Goal: Information Seeking & Learning: Check status

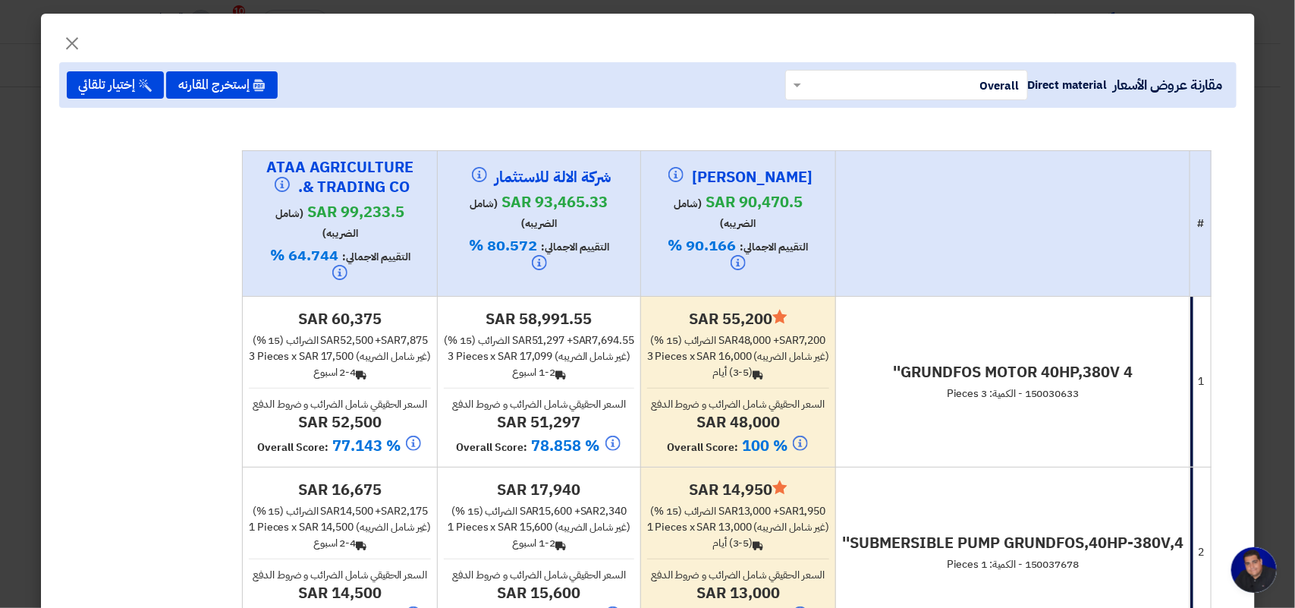
scroll to position [95, 0]
click at [77, 46] on span "×" at bounding box center [73, 43] width 18 height 46
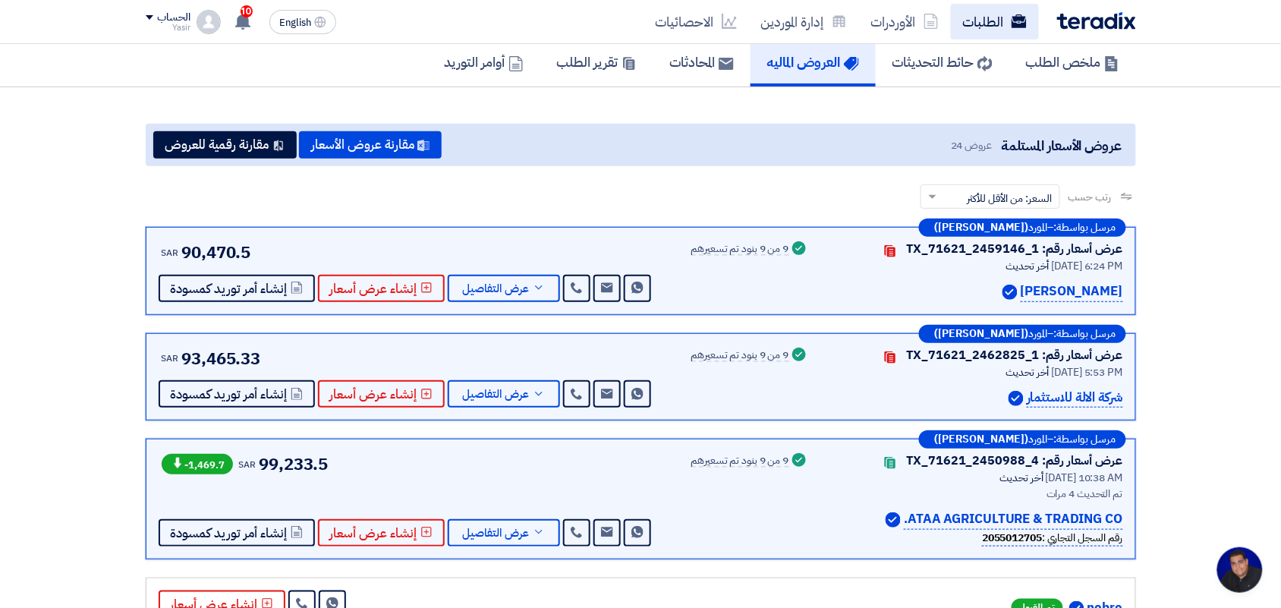
click at [973, 17] on link "الطلبات" at bounding box center [995, 22] width 88 height 36
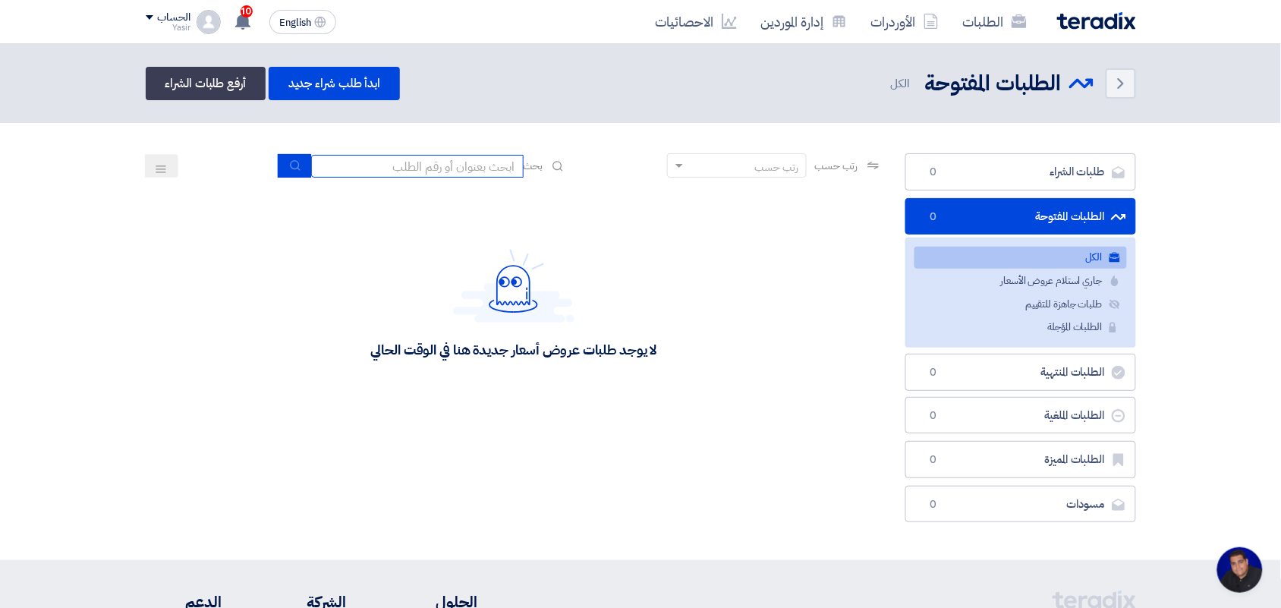
click at [448, 163] on input at bounding box center [417, 166] width 212 height 23
type input "pump"
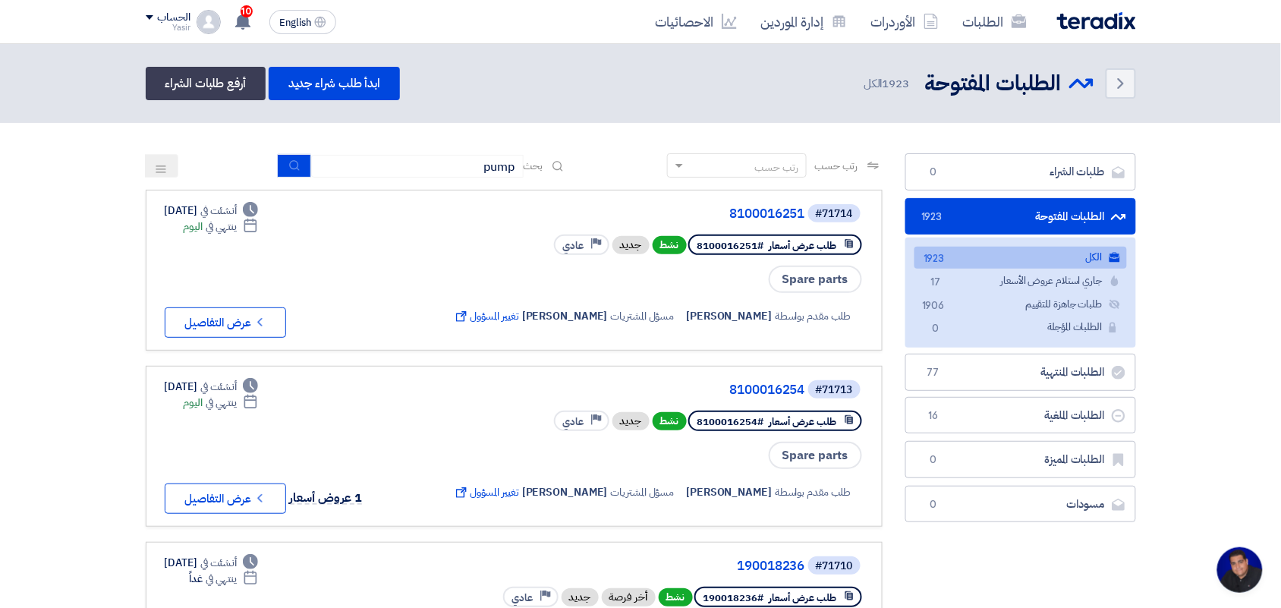
click at [292, 173] on button "submit" at bounding box center [294, 166] width 33 height 24
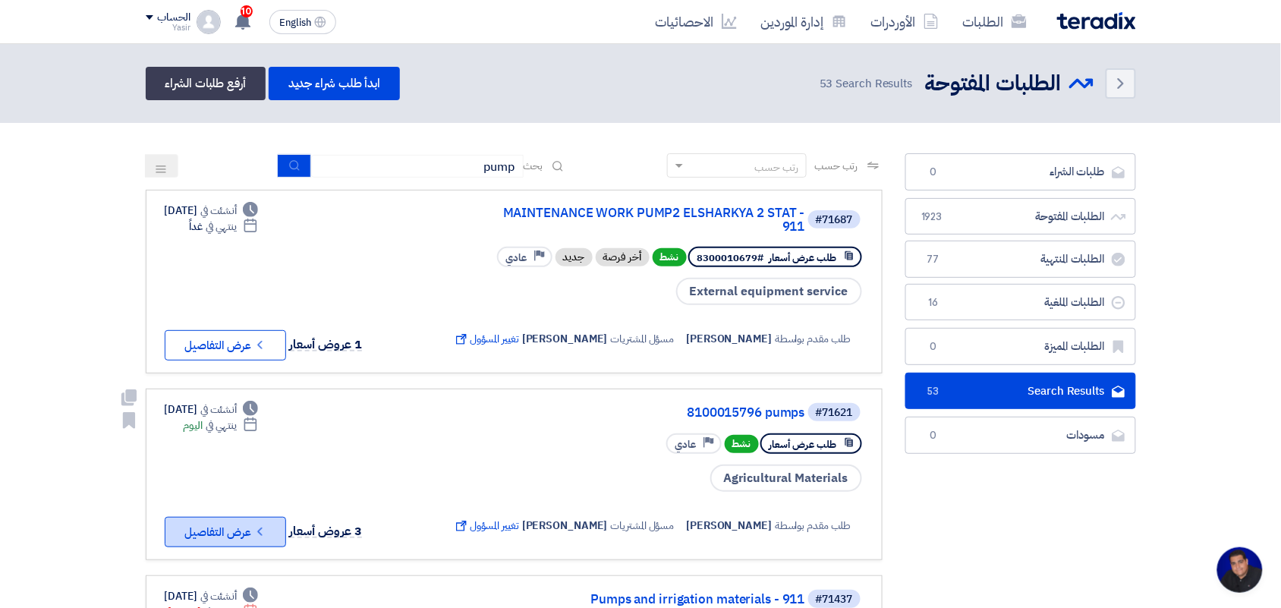
click at [249, 517] on button "Check details عرض التفاصيل" at bounding box center [225, 532] width 121 height 30
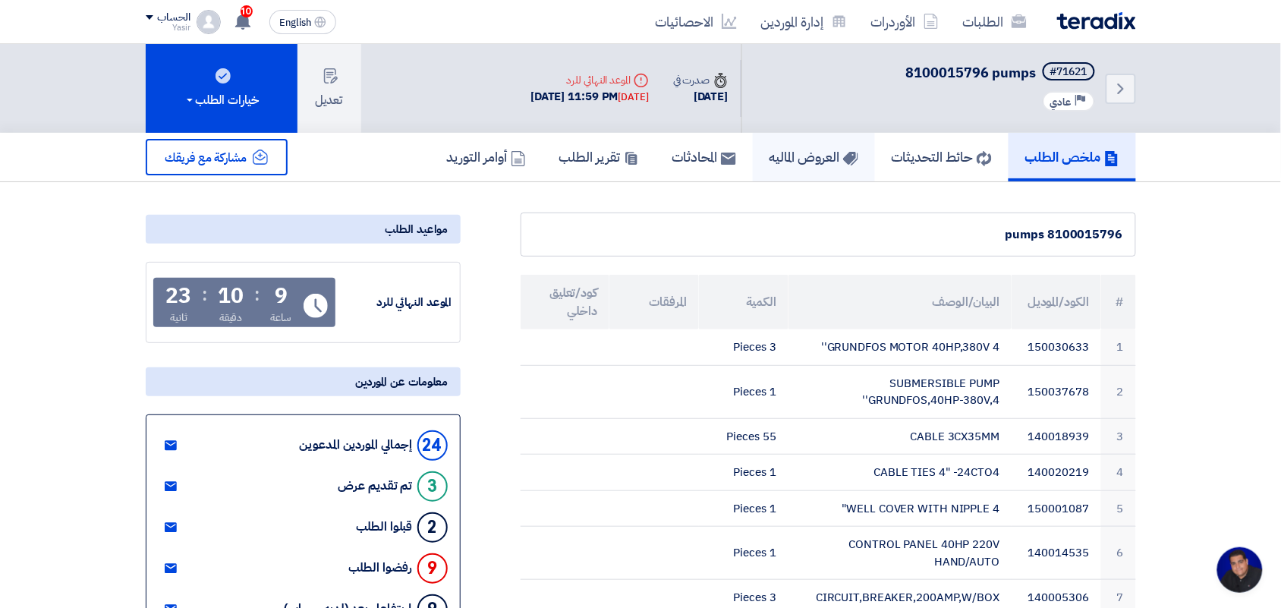
click at [809, 171] on link "العروض الماليه" at bounding box center [814, 157] width 122 height 49
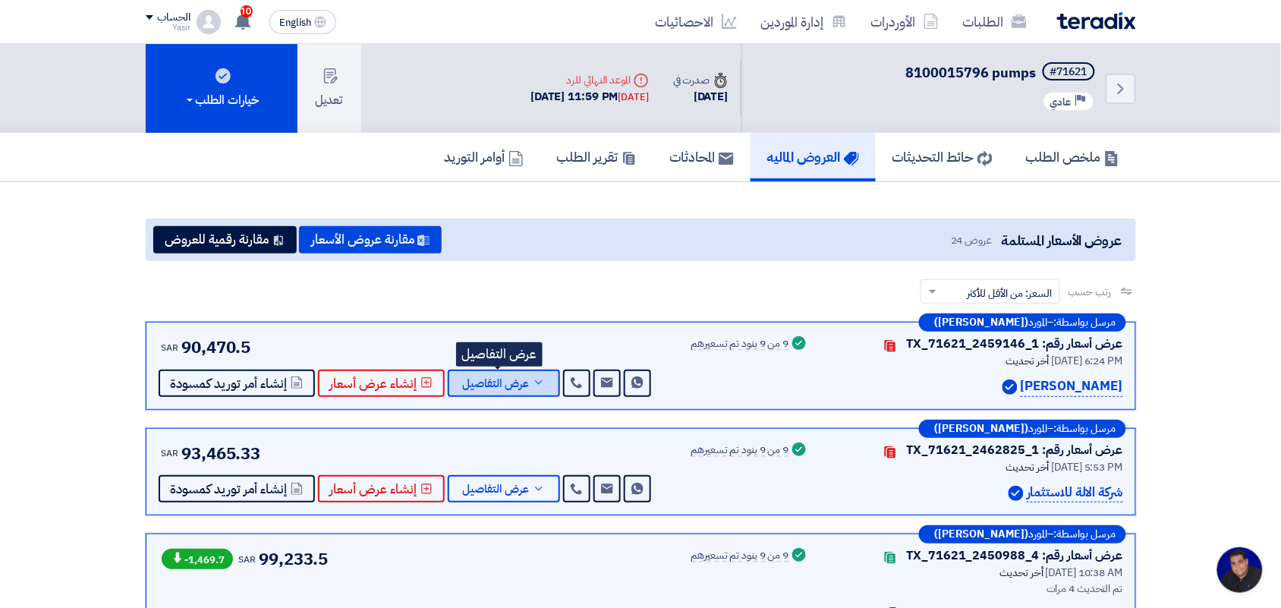
click at [533, 385] on icon at bounding box center [539, 382] width 12 height 12
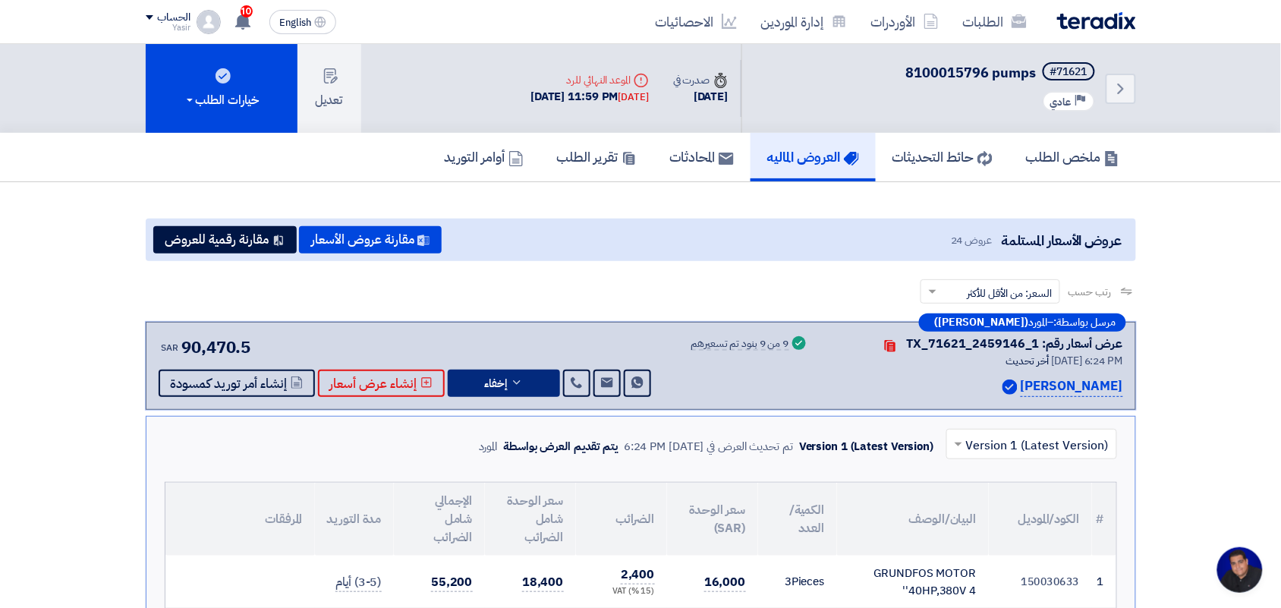
click at [994, 445] on input "text" at bounding box center [1040, 445] width 140 height 25
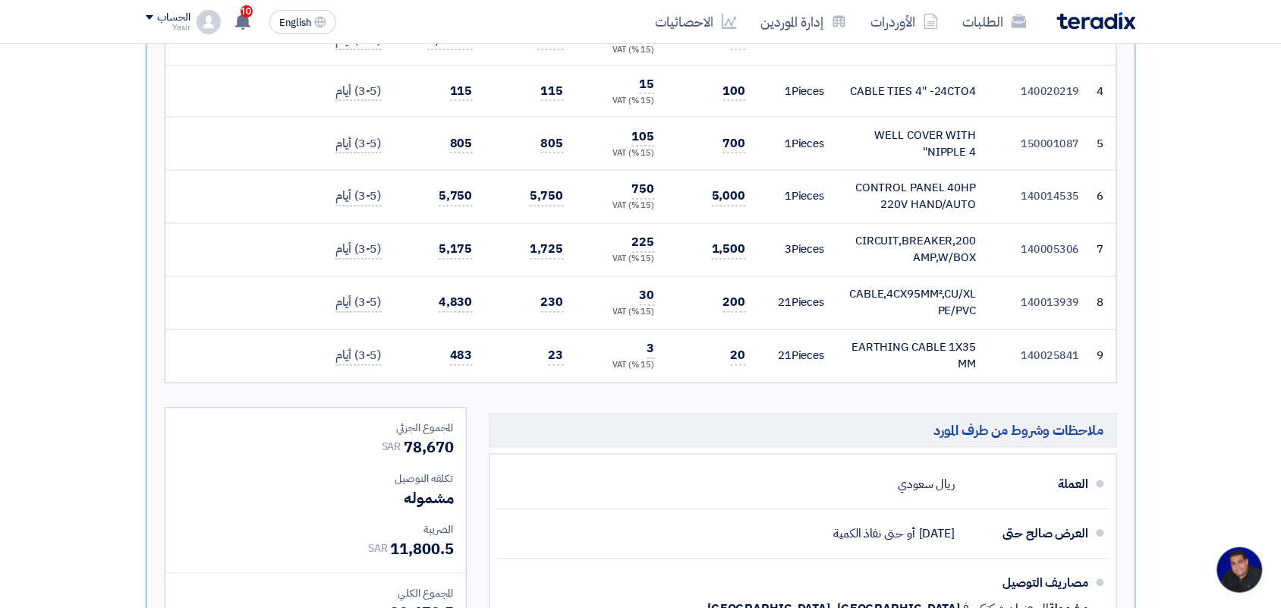
scroll to position [1138, 0]
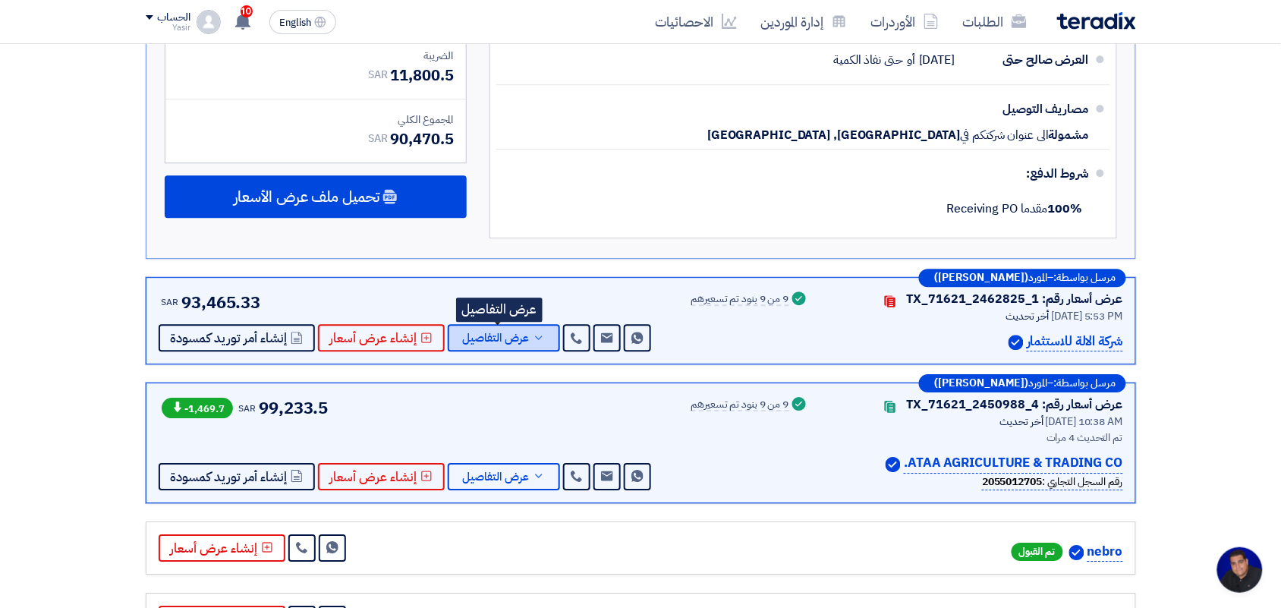
click at [464, 339] on span "عرض التفاصيل" at bounding box center [496, 337] width 67 height 11
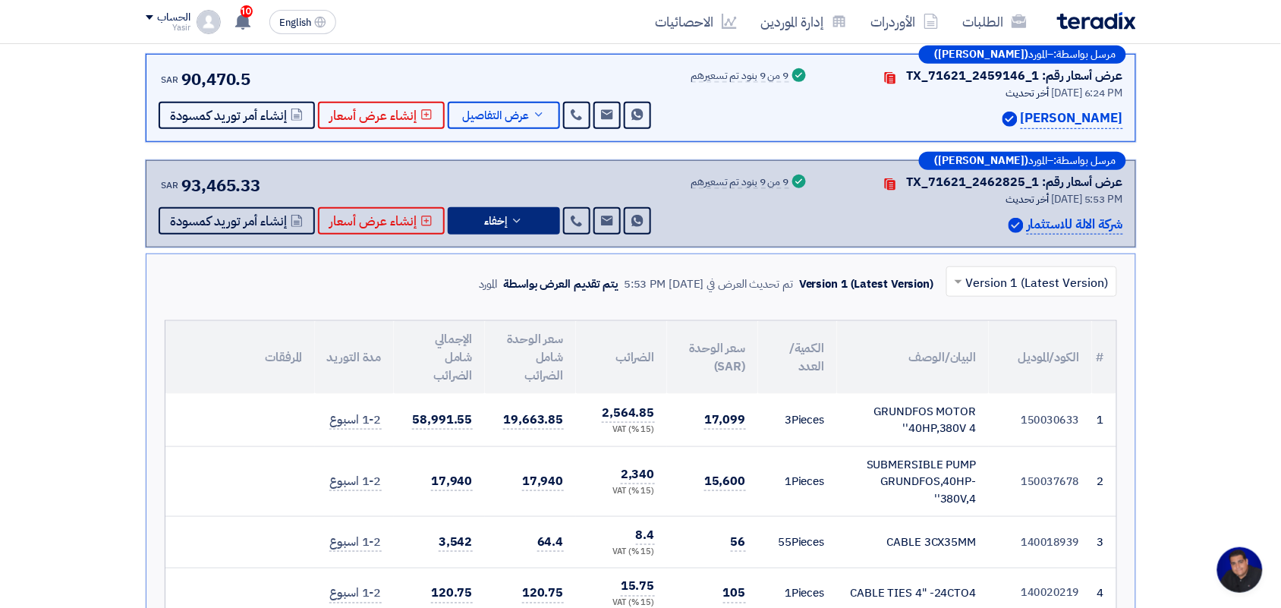
scroll to position [95, 0]
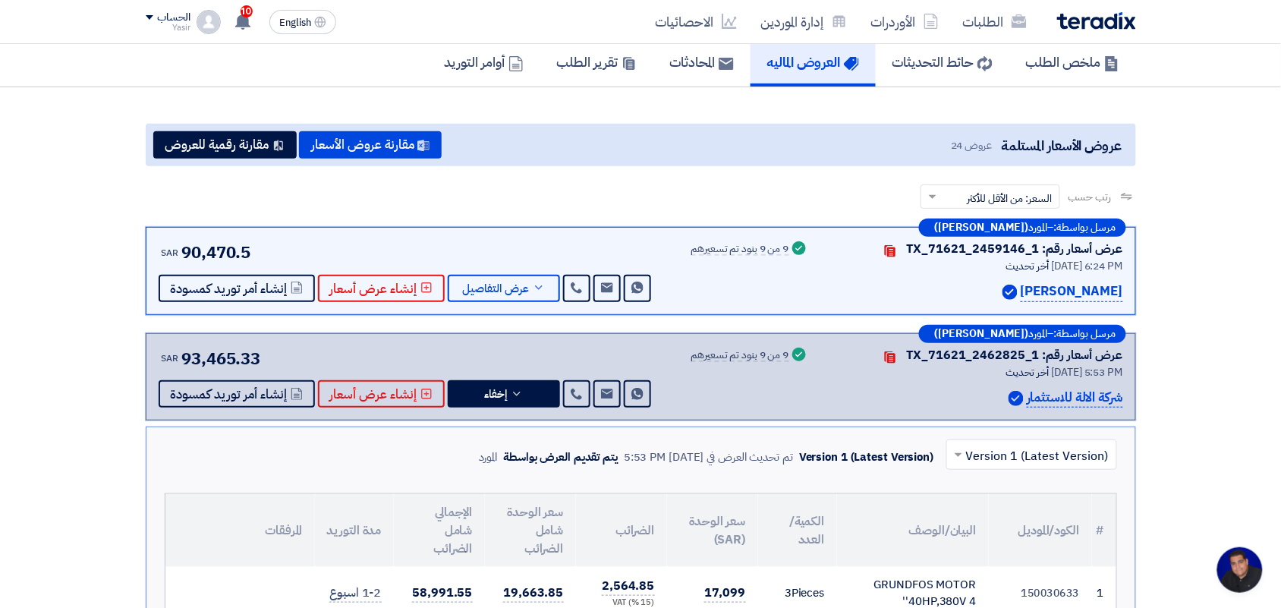
click at [999, 442] on div at bounding box center [1031, 454] width 169 height 25
click at [999, 444] on input "text" at bounding box center [1040, 456] width 140 height 25
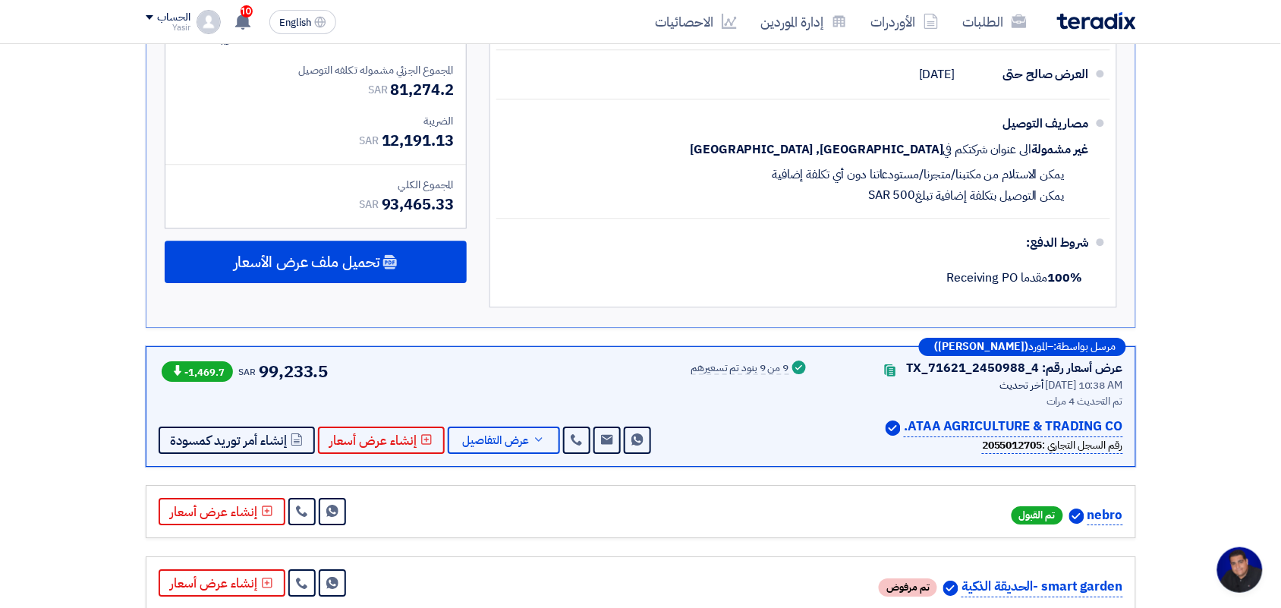
scroll to position [1233, 0]
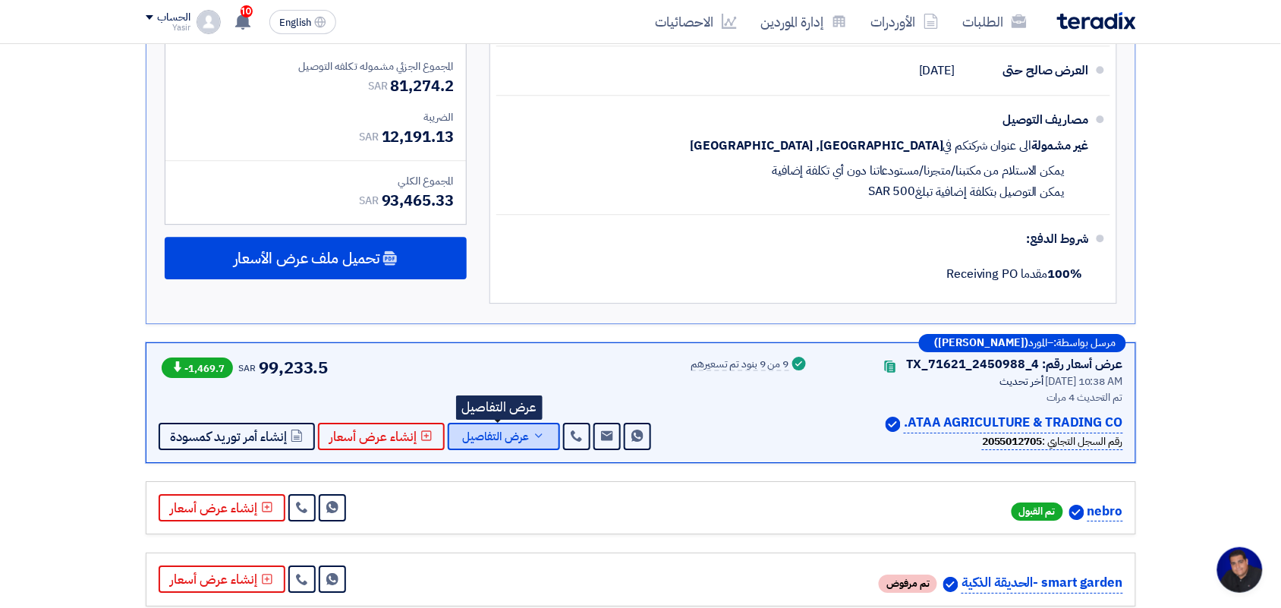
click at [509, 426] on button "عرض التفاصيل" at bounding box center [504, 436] width 112 height 27
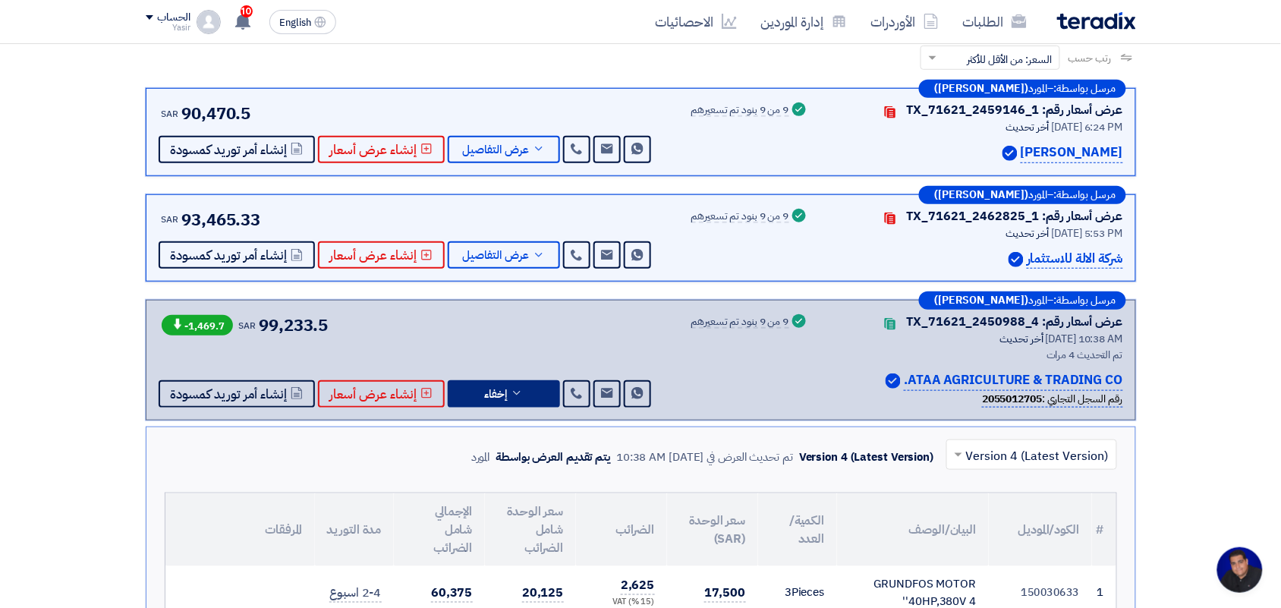
scroll to position [190, 0]
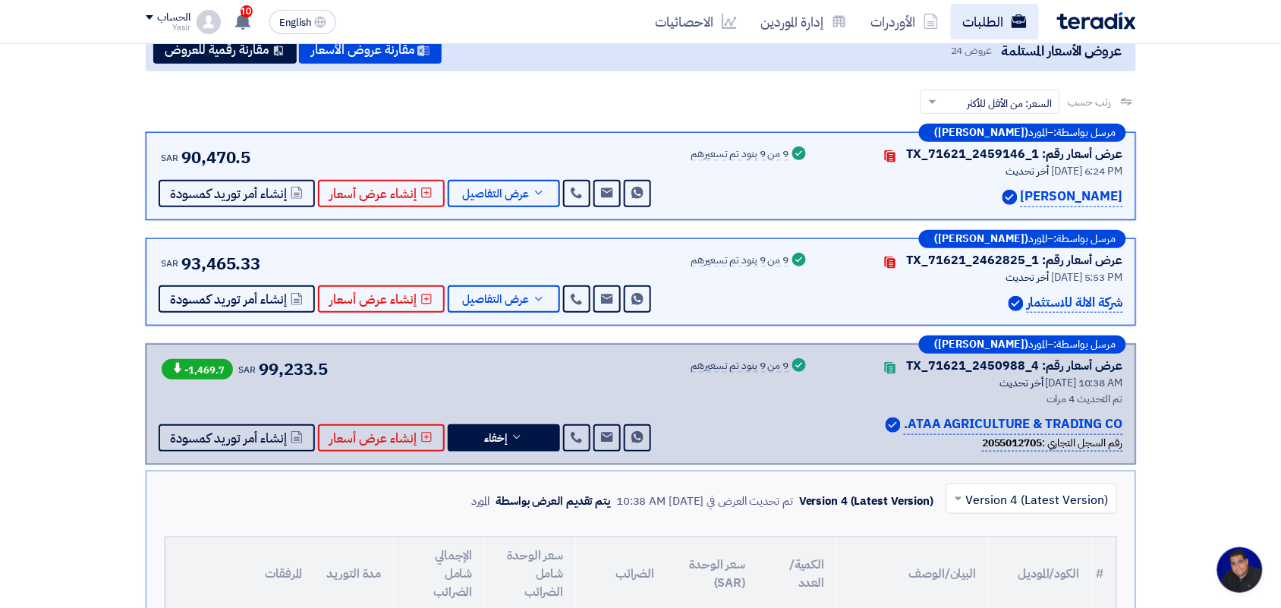
click at [985, 27] on link "الطلبات" at bounding box center [995, 22] width 88 height 36
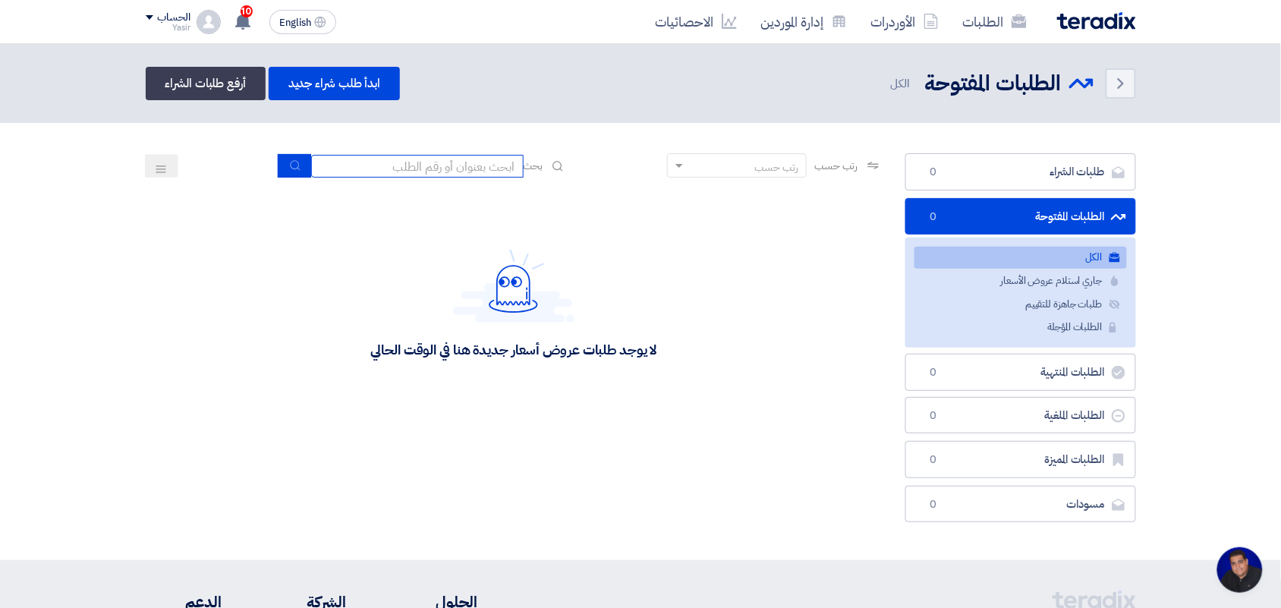
click at [393, 163] on input at bounding box center [417, 166] width 212 height 23
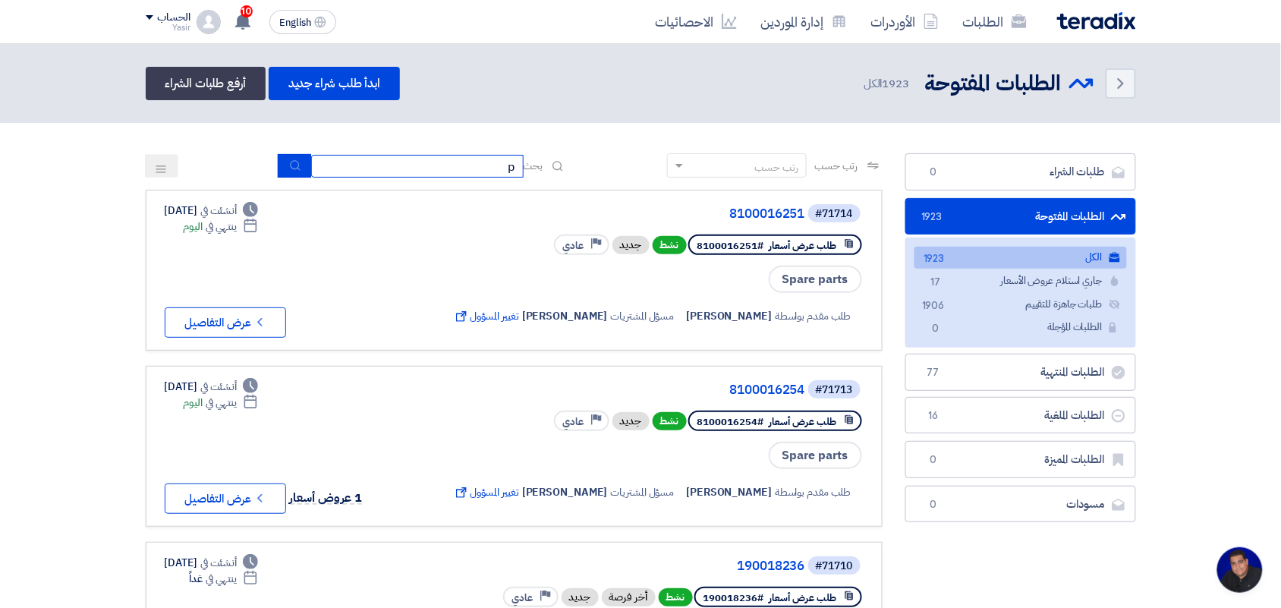
type input "paint"
click at [289, 167] on icon "submit" at bounding box center [295, 165] width 12 height 12
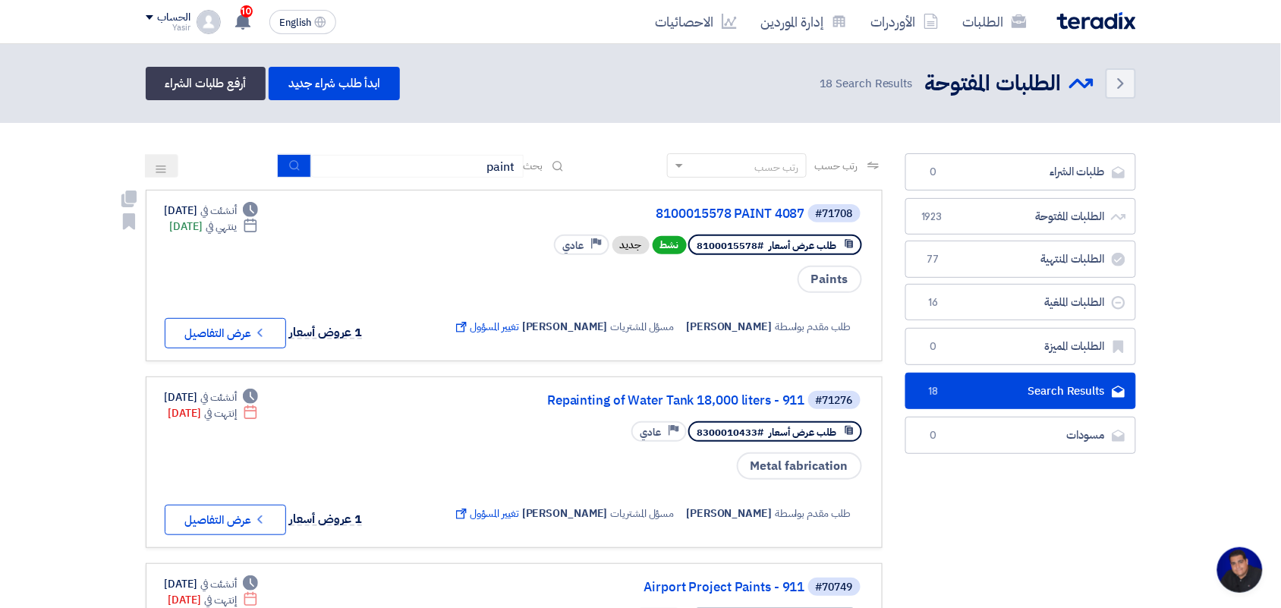
click at [206, 348] on link "#71708 8100015578 PAINT 4087 طلب عرض أسعار #8100015578 نشط جديد Priority عادي P…" at bounding box center [514, 275] width 737 height 171
click at [206, 338] on button "Check details عرض التفاصيل" at bounding box center [225, 333] width 121 height 30
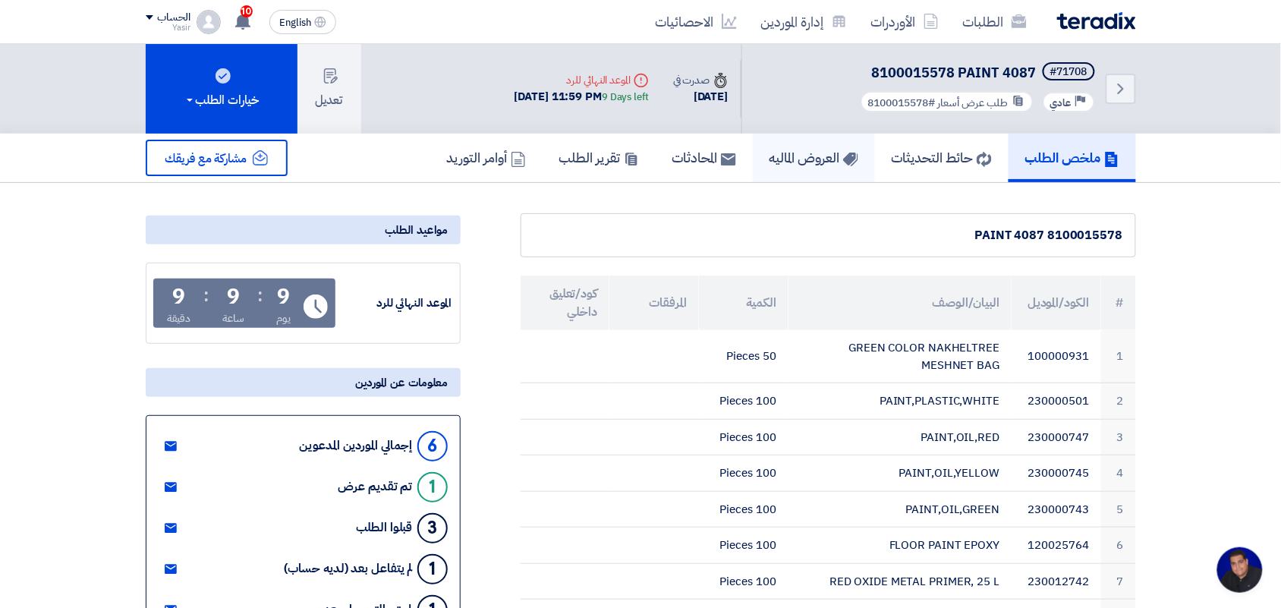
click at [839, 149] on h5 "العروض الماليه" at bounding box center [813, 157] width 89 height 17
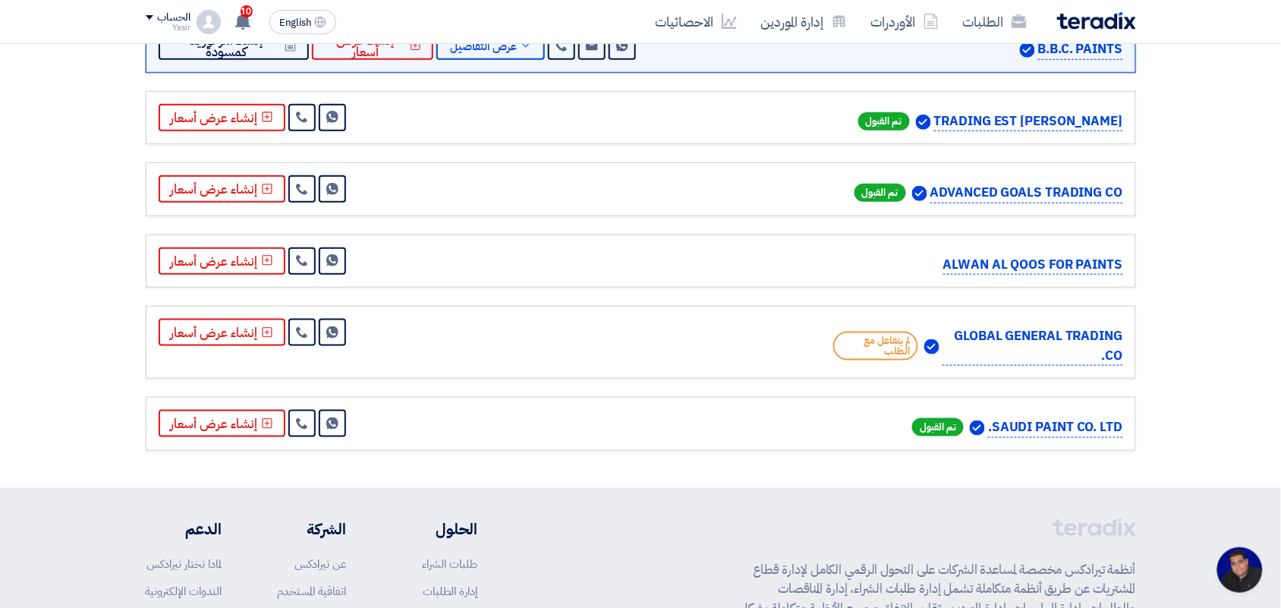
scroll to position [379, 0]
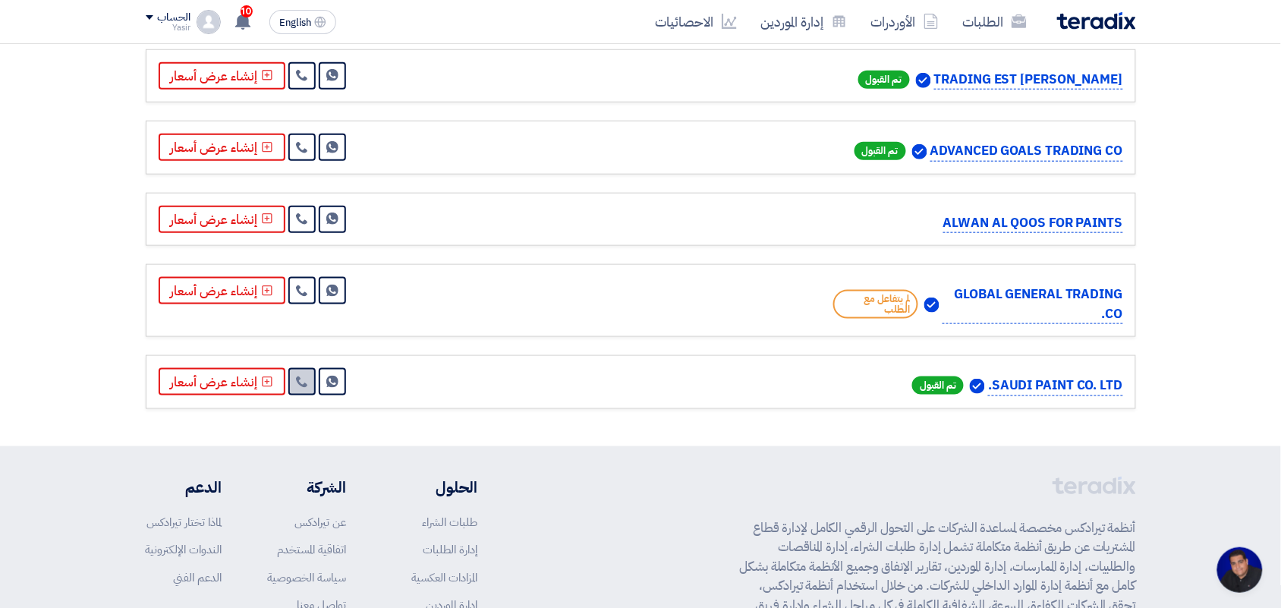
click at [302, 388] on icon at bounding box center [302, 382] width 12 height 12
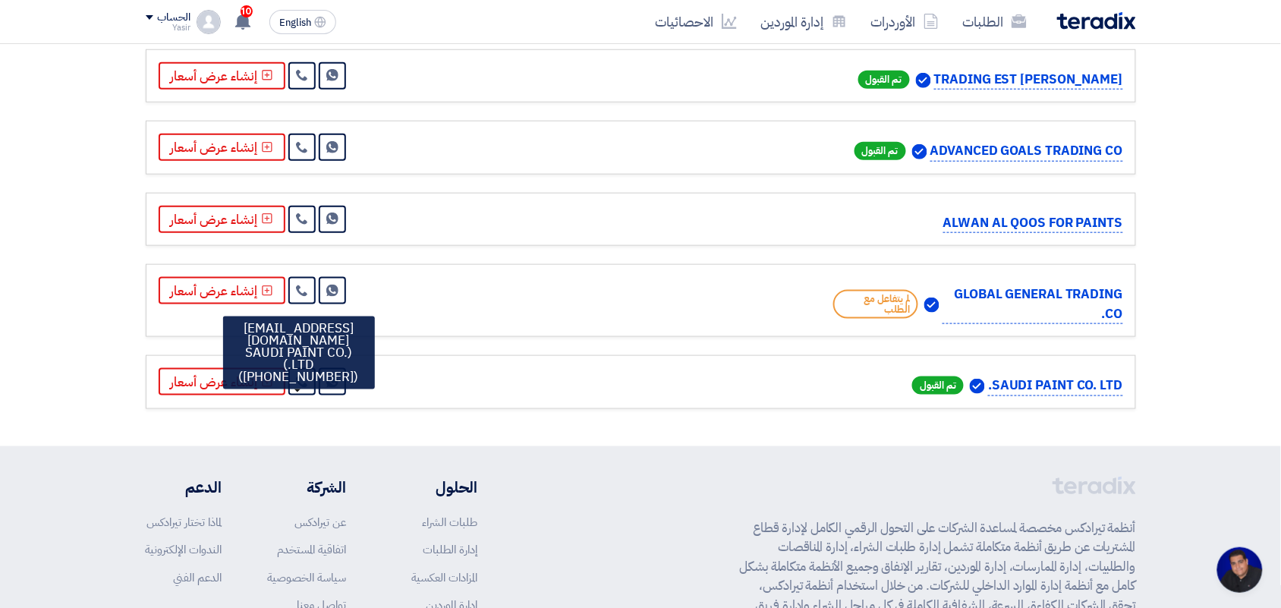
click at [728, 312] on div "GLOBAL GENERAL TRADING CO. لم يتفاعل مع الطلب Send Message" at bounding box center [641, 300] width 964 height 47
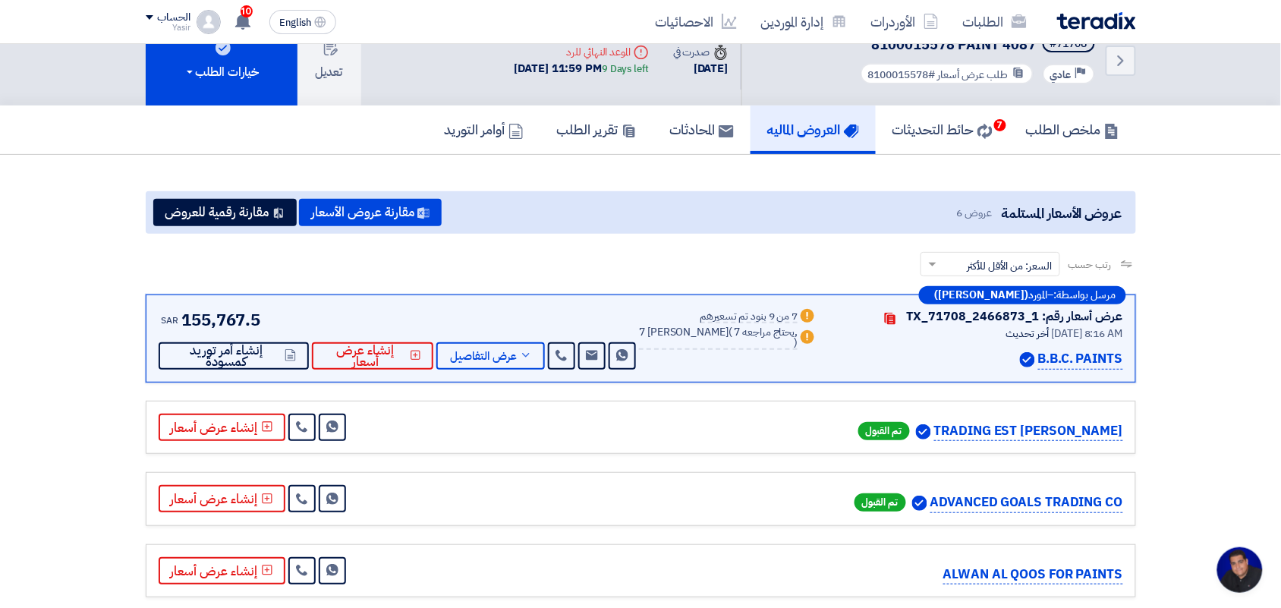
scroll to position [0, 0]
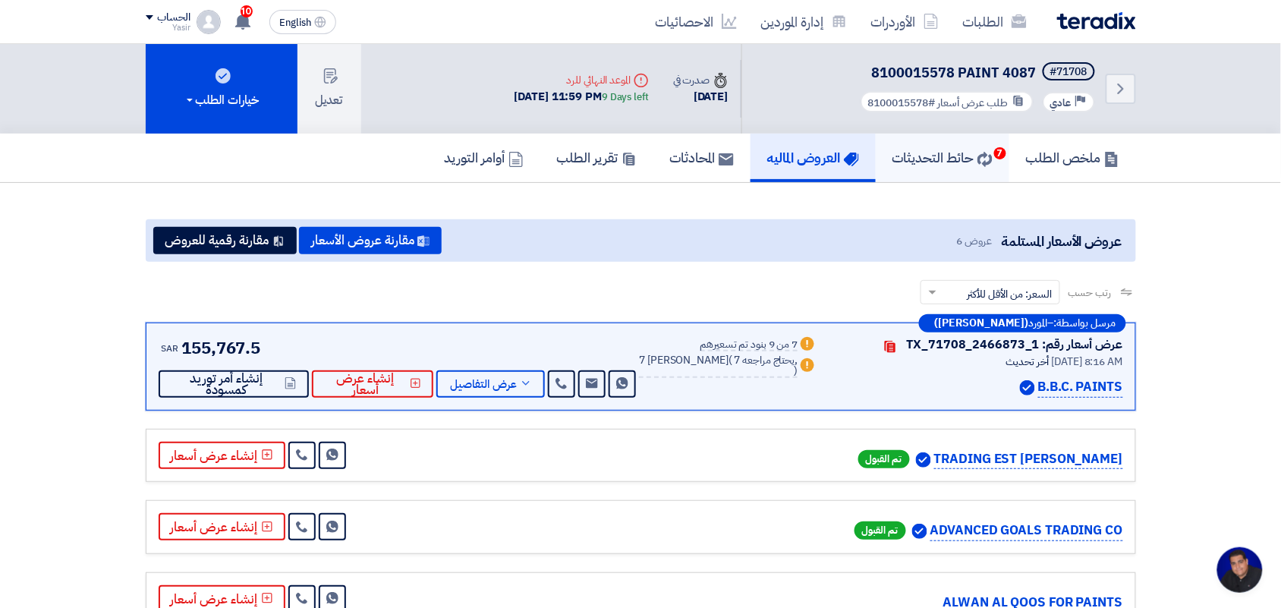
click at [894, 149] on h5 "حائط التحديثات 7" at bounding box center [942, 157] width 100 height 17
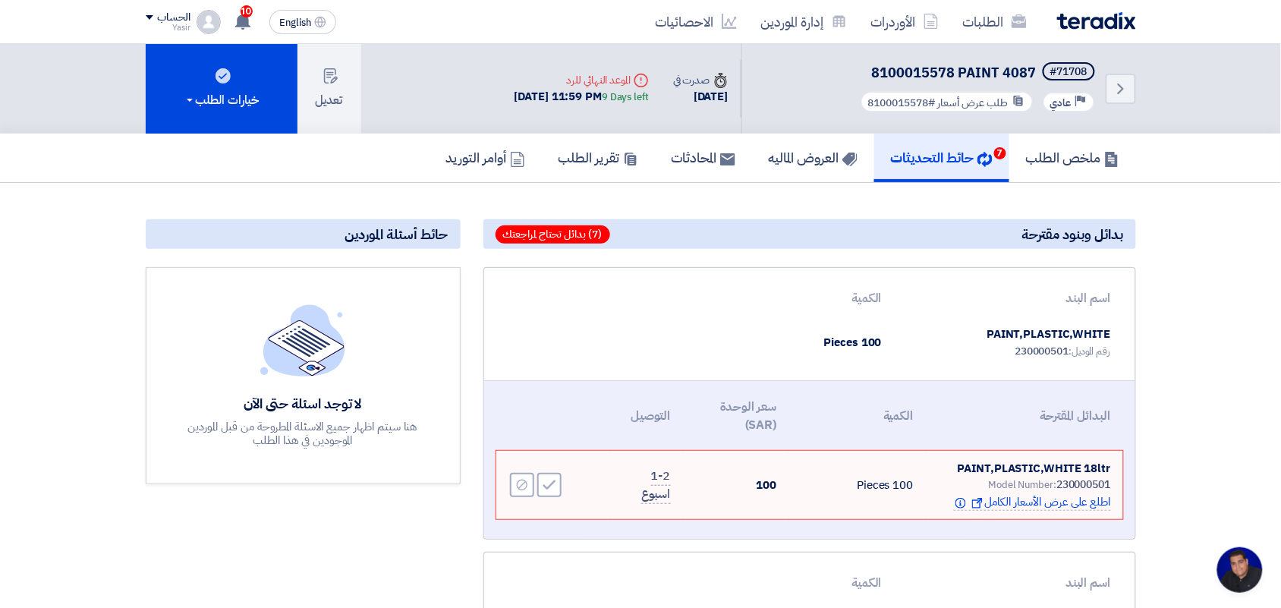
click at [605, 96] on div "9 Days left" at bounding box center [625, 97] width 47 height 15
click at [985, 32] on link "الطلبات" at bounding box center [995, 22] width 88 height 36
